Goal: Check status: Check status

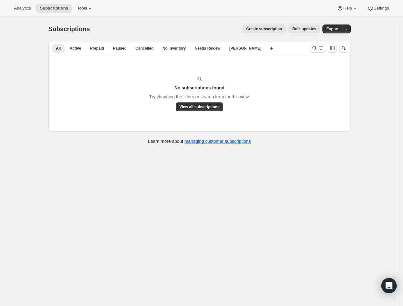
click at [319, 45] on icon "Search and filter results" at bounding box center [321, 48] width 6 height 6
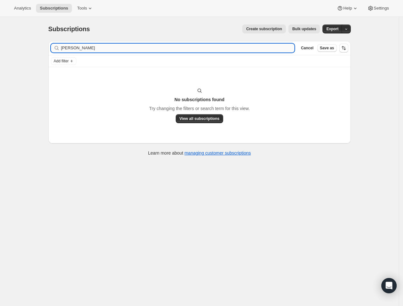
click at [174, 52] on input "[PERSON_NAME]" at bounding box center [178, 48] width 234 height 9
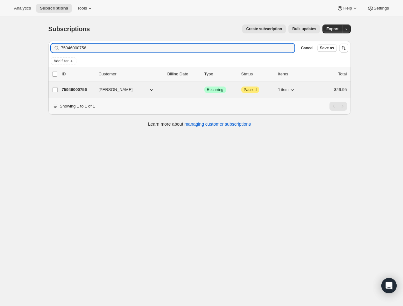
type input "75946000756"
click at [87, 87] on p "75946000756" at bounding box center [78, 90] width 32 height 6
